Goal: Task Accomplishment & Management: Manage account settings

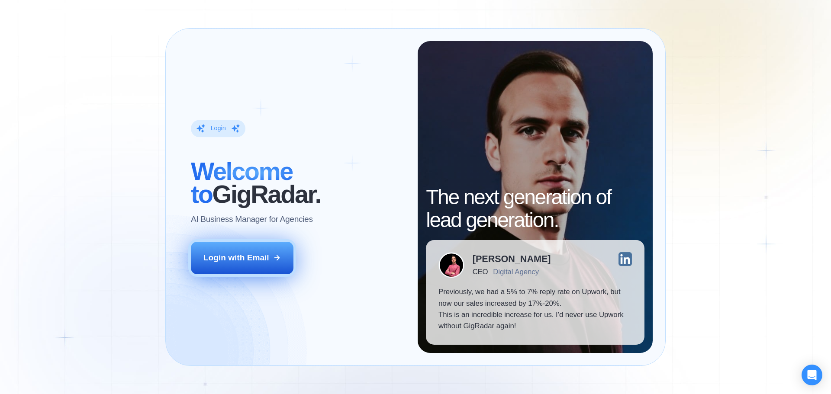
click at [240, 254] on div "Login with Email" at bounding box center [236, 257] width 66 height 11
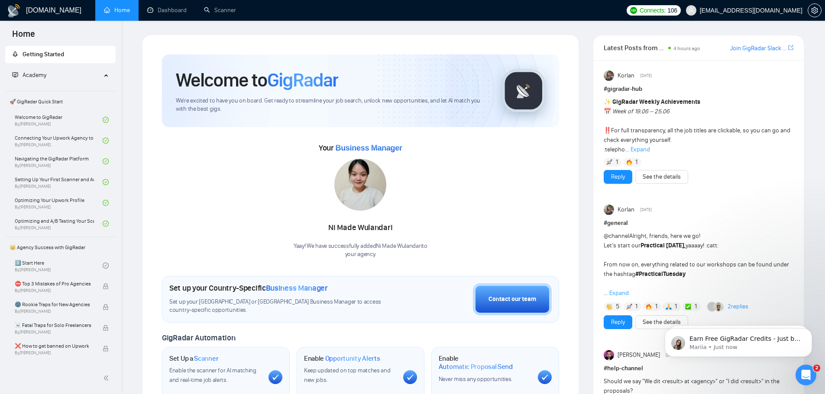
click at [766, 18] on span "aman@transcounts.com" at bounding box center [743, 11] width 127 height 28
click at [821, 6] on div "Connects: 106 aman@transcounts.com" at bounding box center [723, 10] width 203 height 21
click at [818, 8] on span "setting" at bounding box center [814, 10] width 13 height 7
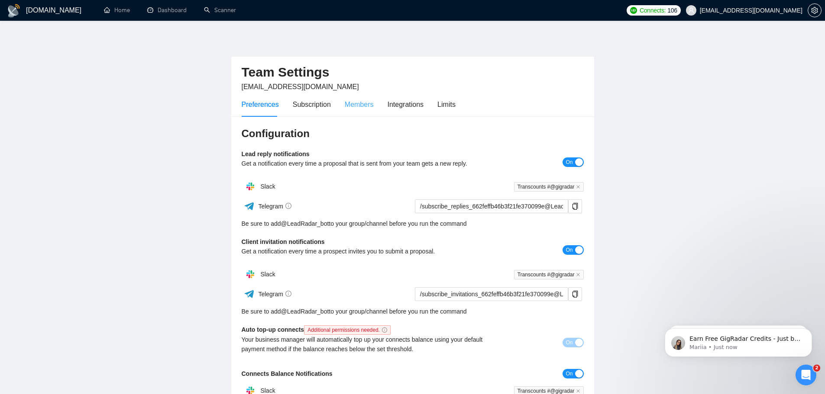
click at [358, 110] on div "Members" at bounding box center [359, 104] width 29 height 25
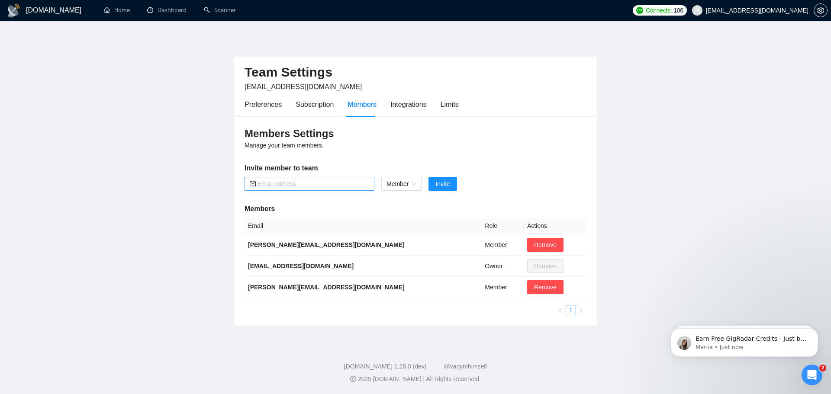
click at [330, 184] on input "text" at bounding box center [314, 184] width 112 height 10
paste input "nikolakocheskifwork@gmail.com"
type input "nikolakocheskifwork@gmail.com"
click at [439, 186] on span "Invite" at bounding box center [442, 184] width 14 height 10
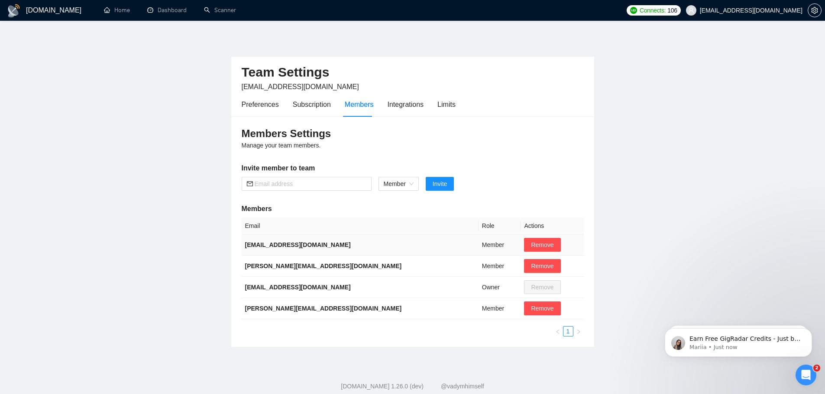
click at [478, 247] on td "Member" at bounding box center [499, 245] width 42 height 21
click at [393, 188] on span "Member" at bounding box center [398, 183] width 30 height 13
click at [531, 247] on span "Remove" at bounding box center [542, 245] width 23 height 10
click at [519, 284] on span "Yes" at bounding box center [523, 287] width 10 height 10
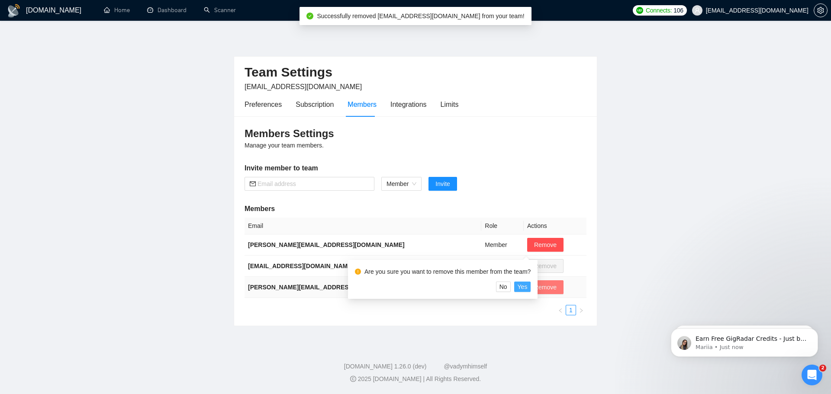
click at [527, 286] on button "Remove" at bounding box center [545, 287] width 36 height 14
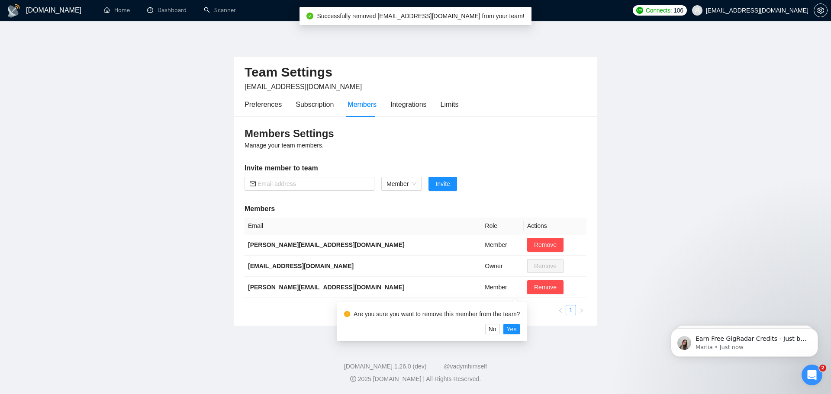
click at [407, 176] on div "Members Settings Manage your team members. Invite member to team Member Invite …" at bounding box center [415, 220] width 363 height 209
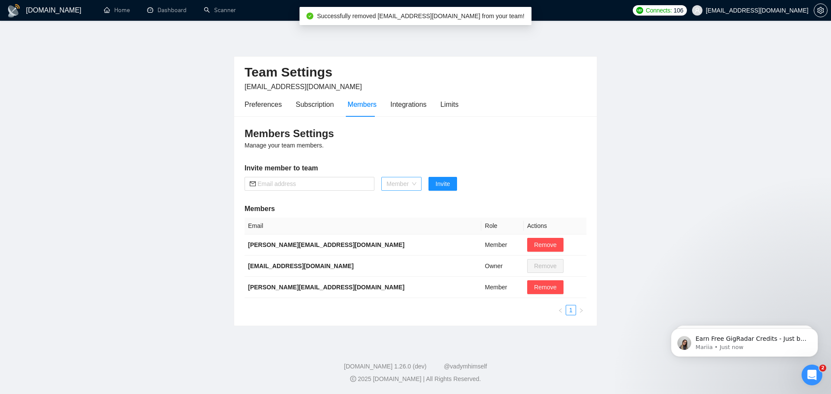
click at [408, 186] on span "Member" at bounding box center [402, 183] width 30 height 13
click at [407, 201] on div "Admin" at bounding box center [402, 201] width 30 height 10
click at [324, 185] on input "text" at bounding box center [314, 184] width 112 height 10
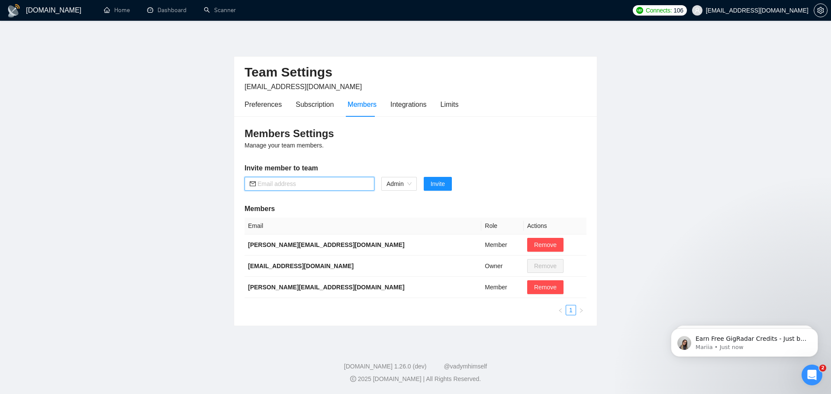
paste input "nikolakocheskifwork@gmail.com"
type input "nikolakocheskifwork@gmail.com"
click at [436, 187] on span "Invite" at bounding box center [438, 184] width 14 height 10
